Goal: Check status: Verify the current state of an ongoing process or item

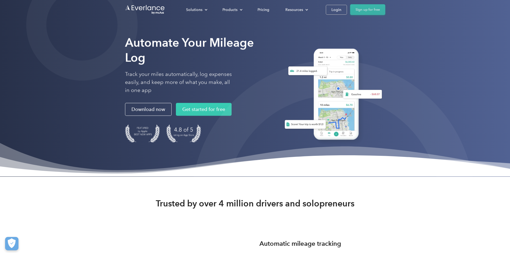
click at [385, 12] on link "Sign up for free" at bounding box center [367, 9] width 35 height 11
click at [347, 8] on link "Login" at bounding box center [336, 10] width 21 height 10
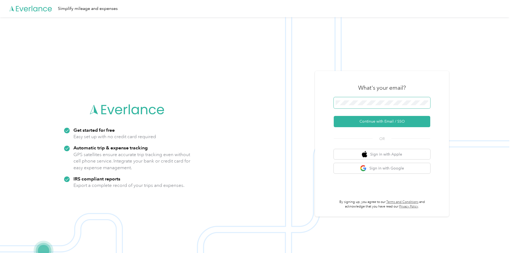
click at [385, 106] on span at bounding box center [382, 102] width 96 height 11
click at [354, 122] on button "Continue with Email / SSO" at bounding box center [382, 121] width 96 height 11
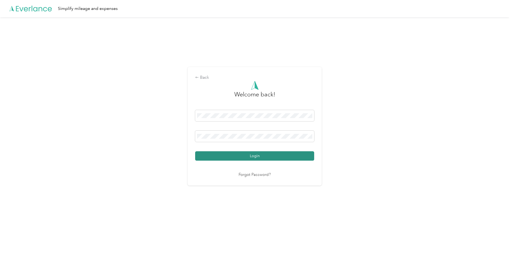
click at [232, 154] on button "Login" at bounding box center [254, 155] width 119 height 9
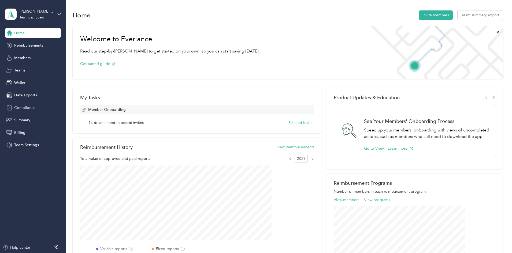
click at [23, 109] on span "Compliance" at bounding box center [24, 108] width 21 height 6
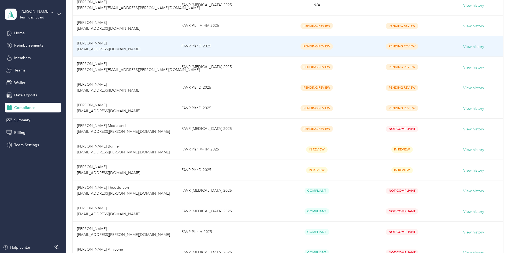
scroll to position [161, 0]
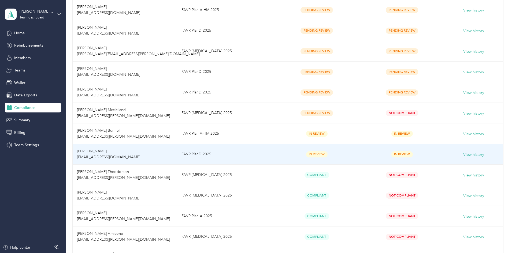
click at [137, 149] on span "Kevin N. Jones kevinjones5688@gmail.com" at bounding box center [108, 154] width 63 height 10
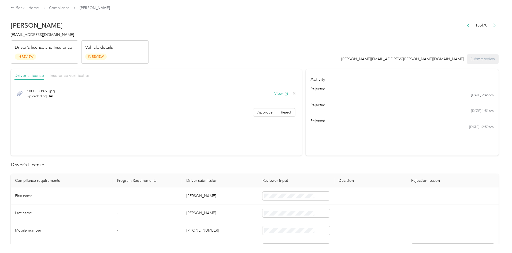
click at [91, 76] on span "Insurance verification" at bounding box center [70, 75] width 41 height 5
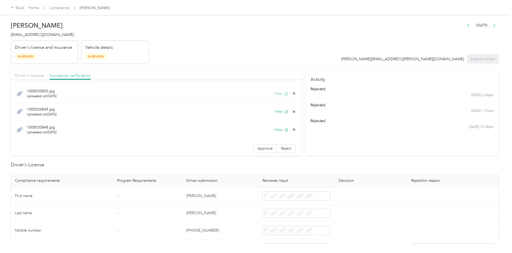
click at [274, 94] on button "View" at bounding box center [281, 94] width 14 height 6
click at [274, 113] on button "View" at bounding box center [281, 112] width 14 height 6
click at [274, 132] on button "View" at bounding box center [281, 130] width 14 height 6
click at [264, 115] on div "1000030849.jpg Uploaded on 8/28/2025 View" at bounding box center [155, 112] width 283 height 18
click at [274, 113] on button "View" at bounding box center [281, 112] width 14 height 6
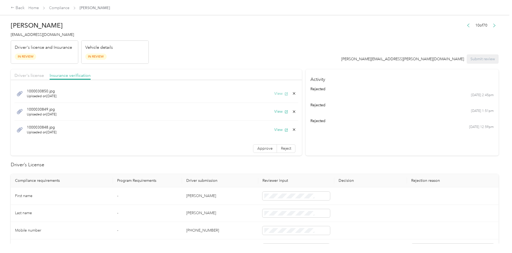
click at [274, 93] on button "View" at bounding box center [281, 94] width 14 height 6
click at [44, 78] on span "Driver's license" at bounding box center [28, 75] width 29 height 5
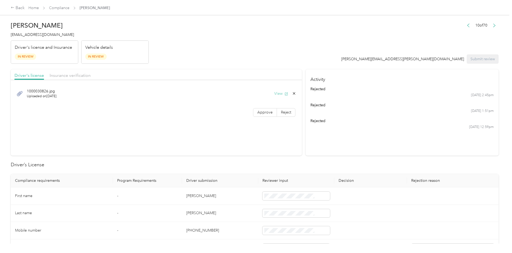
click at [274, 91] on button "View" at bounding box center [281, 94] width 14 height 6
